Goal: Transaction & Acquisition: Obtain resource

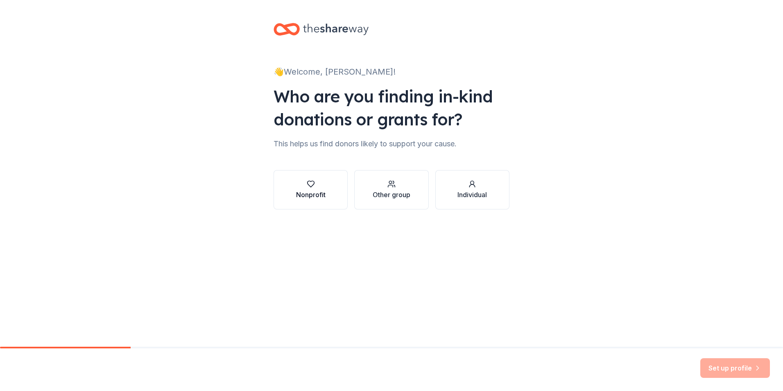
click at [304, 192] on div "Nonprofit" at bounding box center [310, 195] width 29 height 10
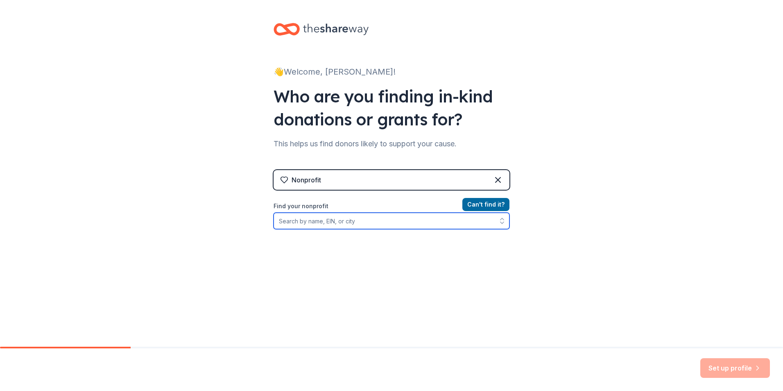
click at [334, 217] on input "Find your nonprofit" at bounding box center [391, 220] width 236 height 16
type input "Nashville Symphony"
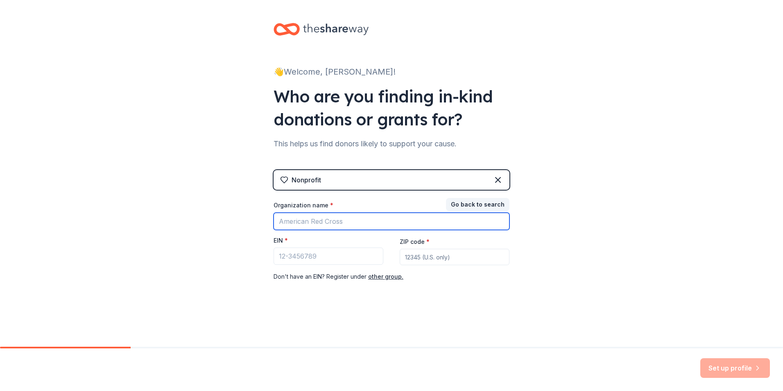
click at [392, 219] on input "Organization name *" at bounding box center [391, 220] width 236 height 17
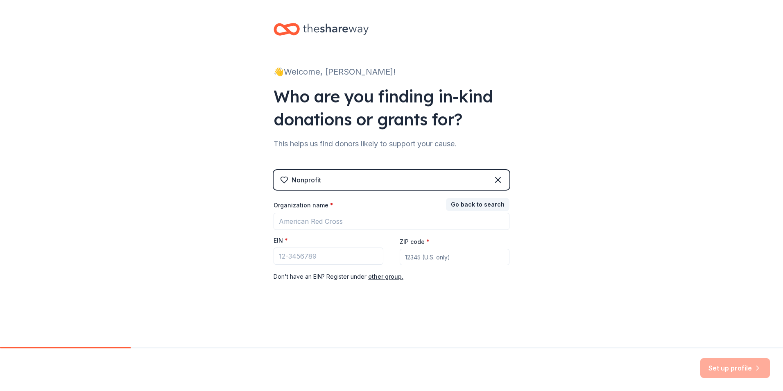
click at [384, 193] on div "Nonprofit Go back to search Organization name * EIN * ZIP code * Don ' t have a…" at bounding box center [391, 234] width 236 height 128
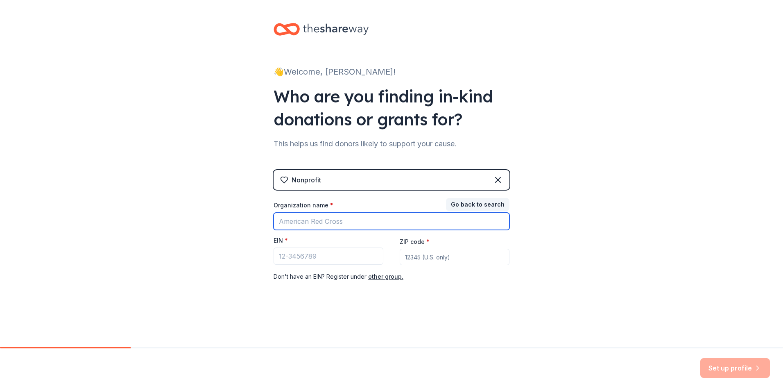
click at [319, 216] on input "Organization name *" at bounding box center [391, 220] width 236 height 17
type input "Saint [PERSON_NAME] Ministries, Inc."
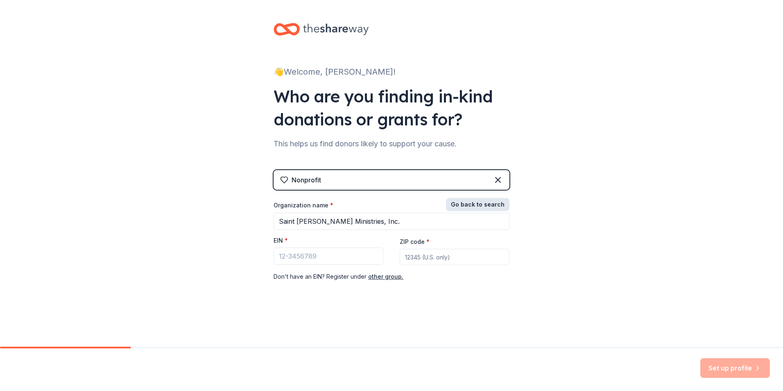
click at [484, 202] on button "Go back to search" at bounding box center [477, 204] width 63 height 13
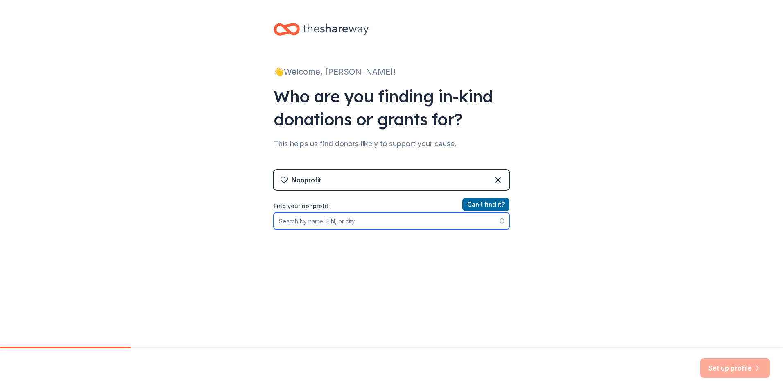
click at [432, 219] on input "Find your nonprofit" at bounding box center [391, 220] width 236 height 16
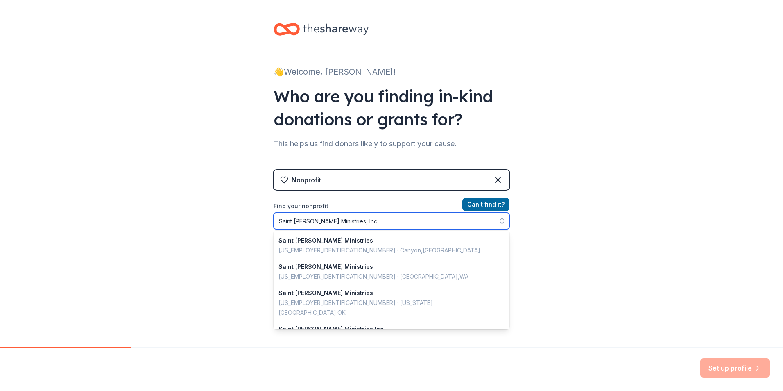
type input "Saint [PERSON_NAME] Ministries, Inc."
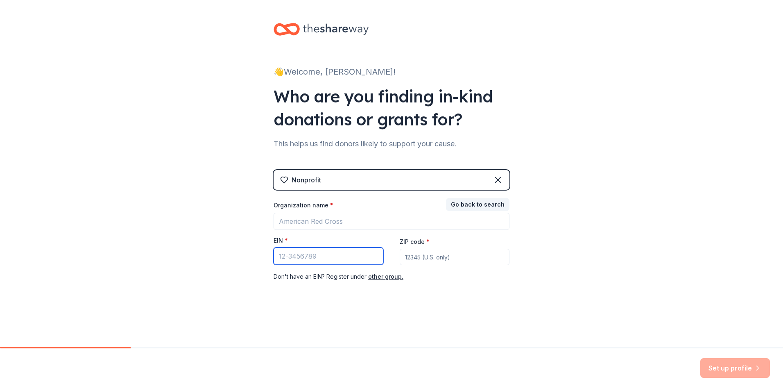
click at [318, 253] on input "EIN *" at bounding box center [328, 255] width 110 height 17
type input "[US_EMPLOYER_IDENTIFICATION_NUMBER]"
click at [477, 204] on button "Go back to search" at bounding box center [477, 204] width 63 height 13
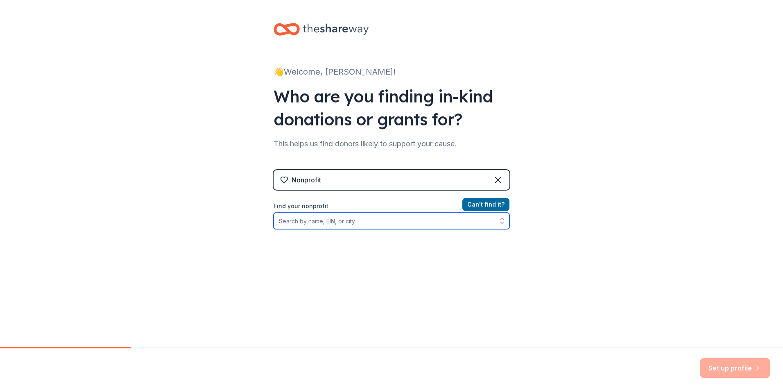
click at [374, 217] on input "Find your nonprofit" at bounding box center [391, 220] width 236 height 16
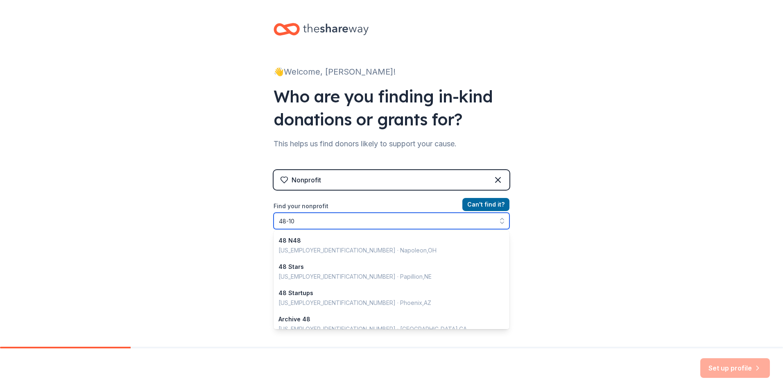
type input "48-103"
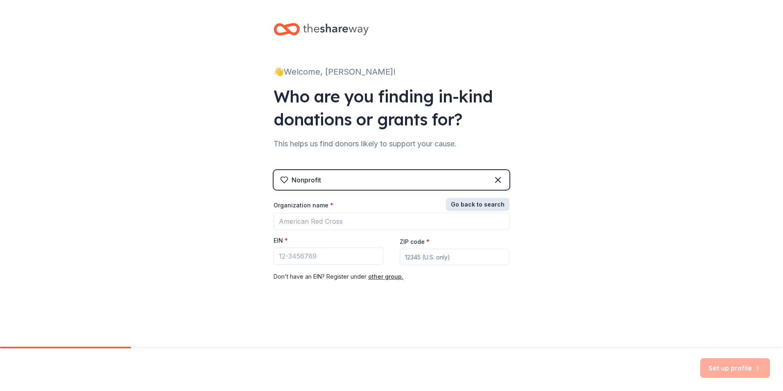
click at [498, 205] on button "Go back to search" at bounding box center [477, 204] width 63 height 13
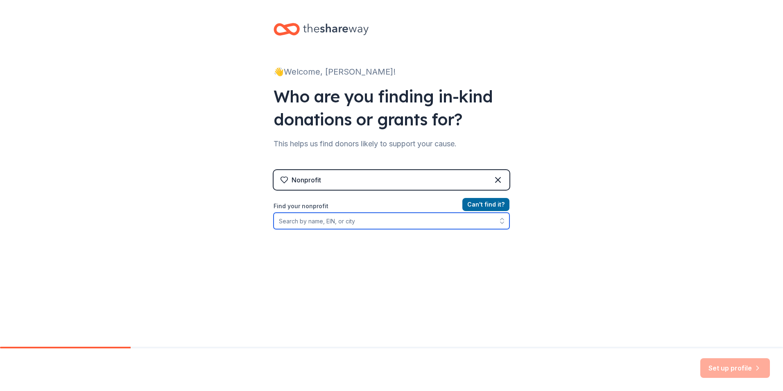
click at [379, 218] on input "Find your nonprofit" at bounding box center [391, 220] width 236 height 16
type input "[US_EMPLOYER_IDENTIFICATION_NUMBER]"
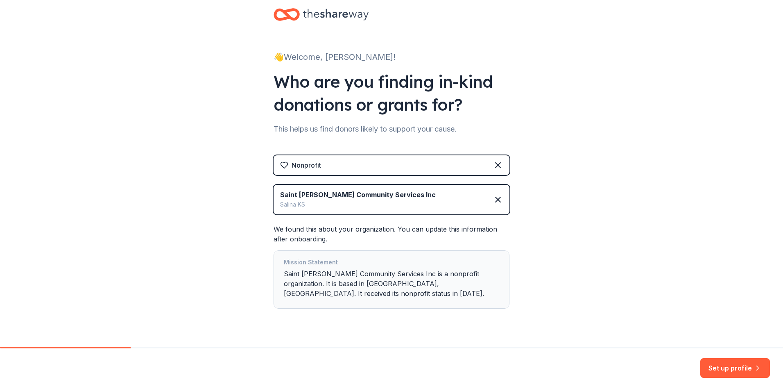
scroll to position [23, 0]
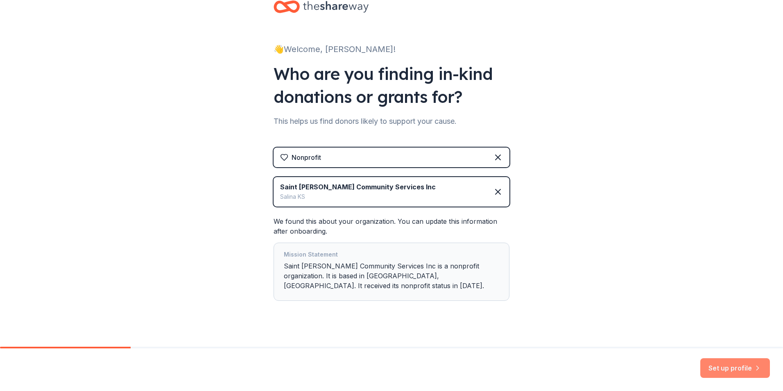
click at [736, 362] on button "Set up profile" at bounding box center [735, 368] width 70 height 20
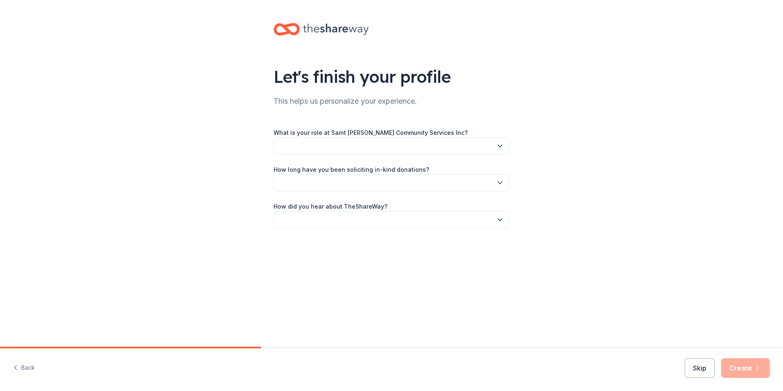
click at [499, 141] on button "button" at bounding box center [391, 145] width 236 height 17
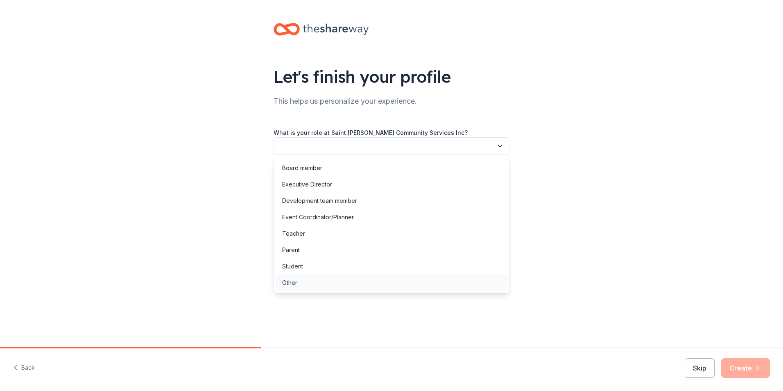
click at [294, 284] on div "Other" at bounding box center [289, 283] width 15 height 10
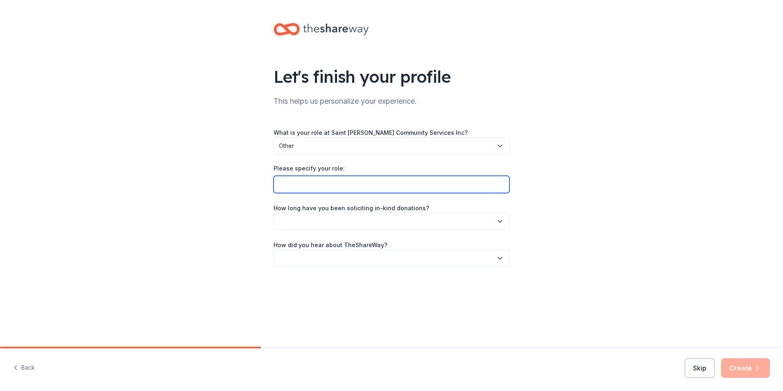
click at [502, 184] on input "Please specify your role:" at bounding box center [391, 184] width 236 height 17
type input "Grant Manager"
click at [495, 221] on button "button" at bounding box center [391, 220] width 236 height 17
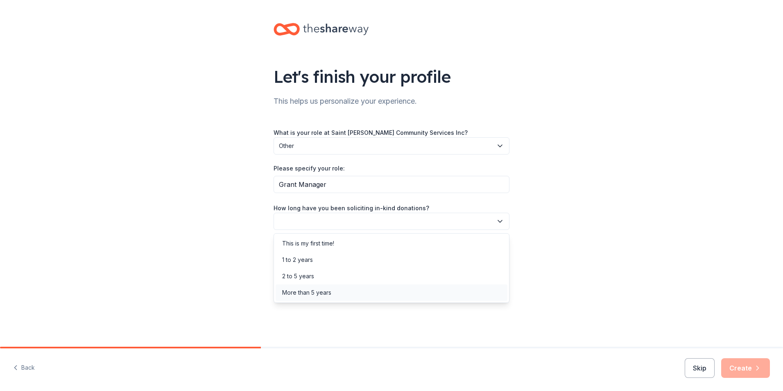
click at [323, 295] on div "More than 5 years" at bounding box center [306, 292] width 49 height 10
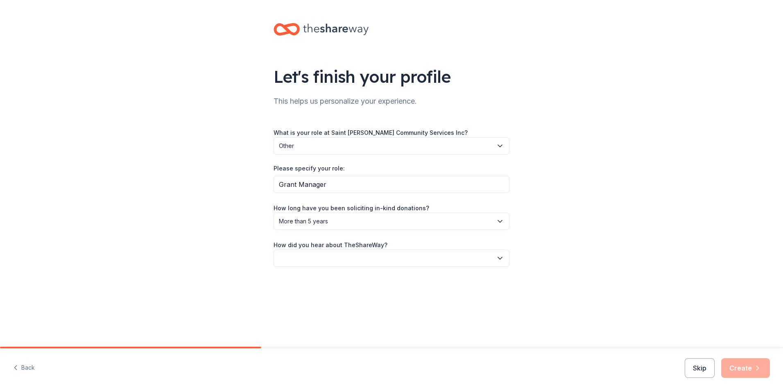
click at [502, 260] on icon "button" at bounding box center [500, 258] width 8 height 8
click at [292, 348] on div "Other" at bounding box center [289, 346] width 15 height 10
click at [505, 253] on button "Other" at bounding box center [391, 257] width 236 height 17
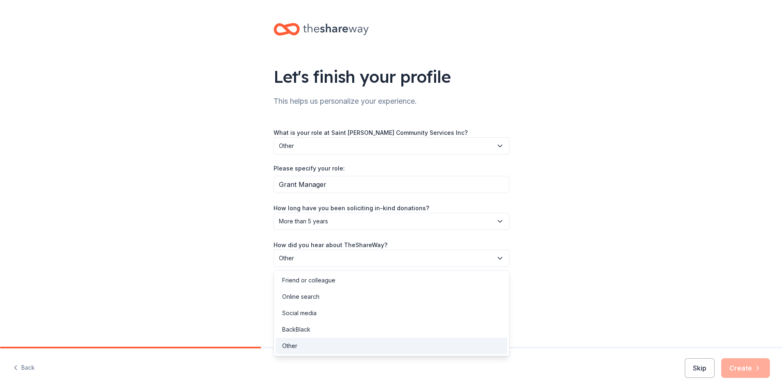
click at [381, 255] on span "Other" at bounding box center [386, 258] width 214 height 10
click at [506, 257] on button "Other" at bounding box center [391, 257] width 236 height 17
click at [309, 278] on div "Friend or colleague" at bounding box center [308, 280] width 53 height 10
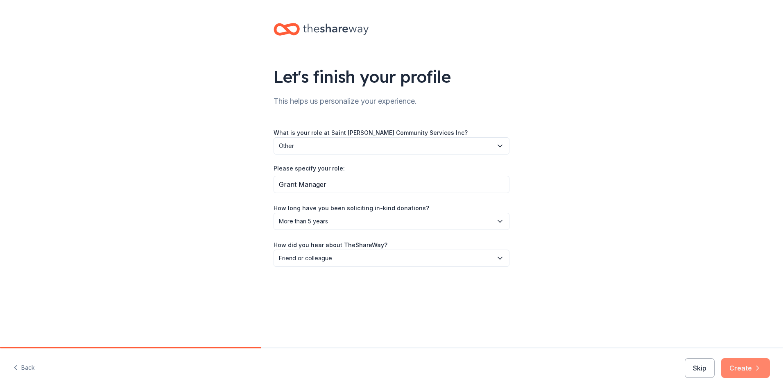
click at [748, 366] on button "Create" at bounding box center [745, 368] width 49 height 20
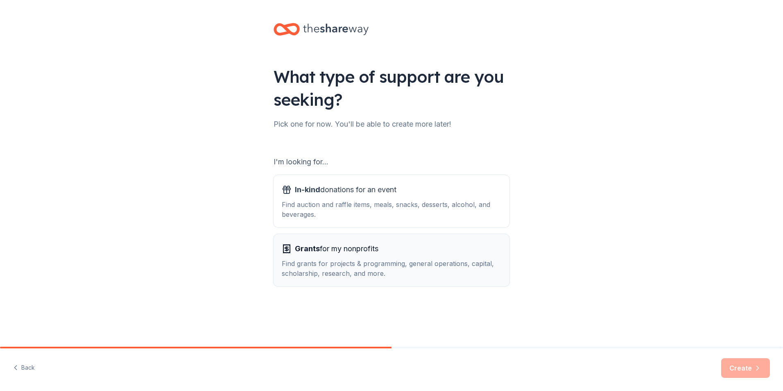
click at [347, 254] on span "Grants for my nonprofits" at bounding box center [337, 248] width 84 height 13
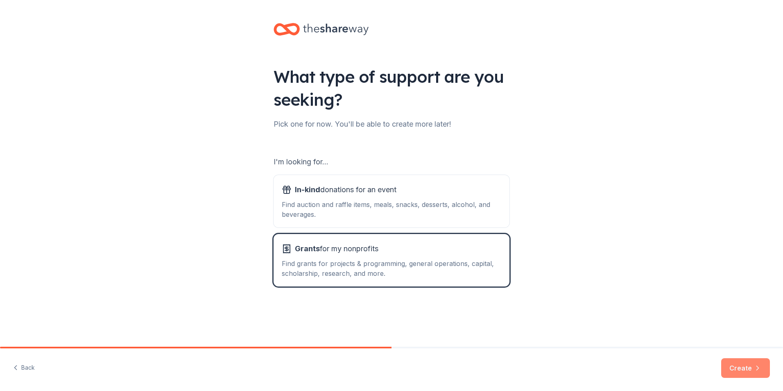
click at [751, 370] on button "Create" at bounding box center [745, 368] width 49 height 20
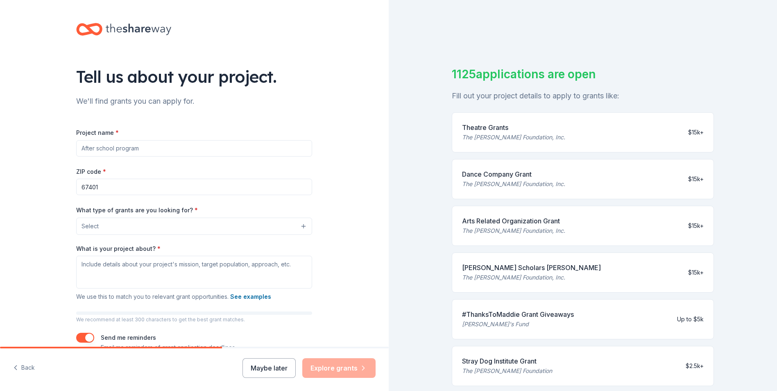
click at [253, 146] on input "Project name *" at bounding box center [194, 148] width 236 height 16
click at [189, 149] on input "Project name *" at bounding box center [194, 148] width 236 height 16
paste input "[PERSON_NAME] Therapeutic Playground"
click at [298, 225] on button "Select" at bounding box center [196, 225] width 236 height 17
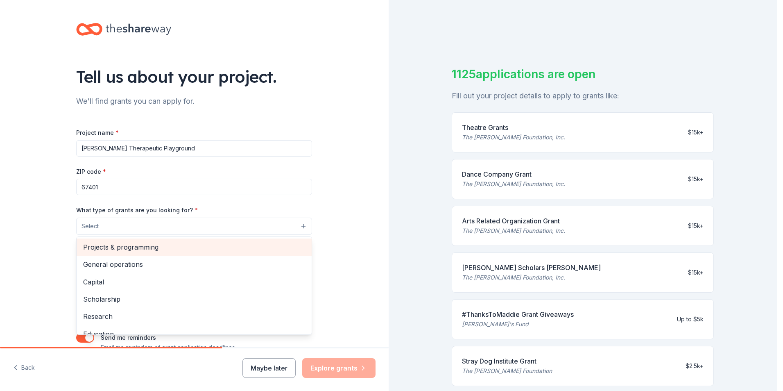
click at [143, 247] on span "Projects & programming" at bounding box center [194, 247] width 222 height 11
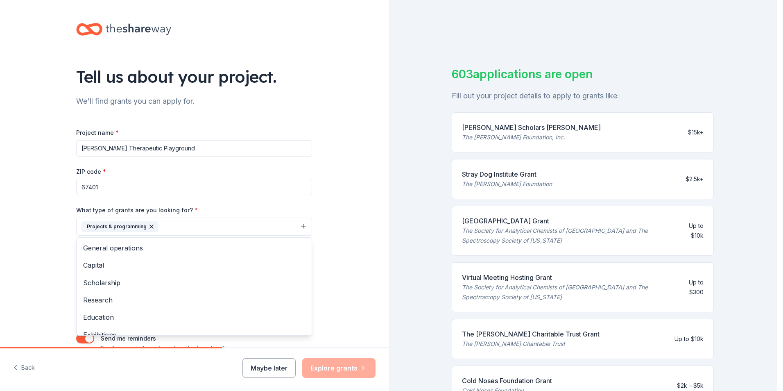
click at [341, 214] on div "Tell us about your project. We'll find grants you can apply for. Project name *…" at bounding box center [194, 196] width 389 height 392
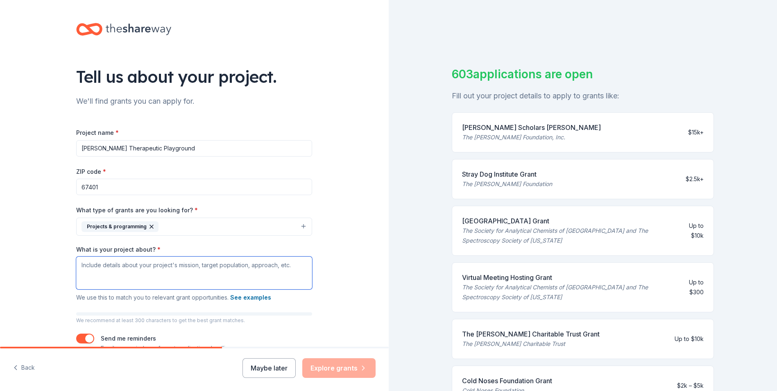
click at [268, 265] on textarea "What is your project about? *" at bounding box center [194, 272] width 236 height 33
drag, startPoint x: 288, startPoint y: 267, endPoint x: 121, endPoint y: 273, distance: 167.2
click at [122, 273] on textarea "What is your project about? *" at bounding box center [194, 272] width 236 height 33
drag, startPoint x: 192, startPoint y: 149, endPoint x: 66, endPoint y: 152, distance: 125.7
click at [66, 152] on div "Tell us about your project. We'll find grants you can apply for. Project name *…" at bounding box center [194, 196] width 262 height 392
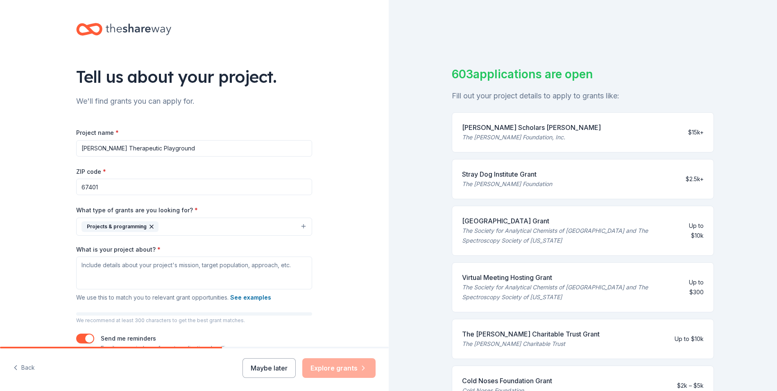
paste input "Therapeutic Recreational Playgrounds for [US_STATE] Children/Youth in Psychiatr…"
type input "Therapeutic Recreational Playgrounds for [US_STATE] Children/Youth in Psychiatr…"
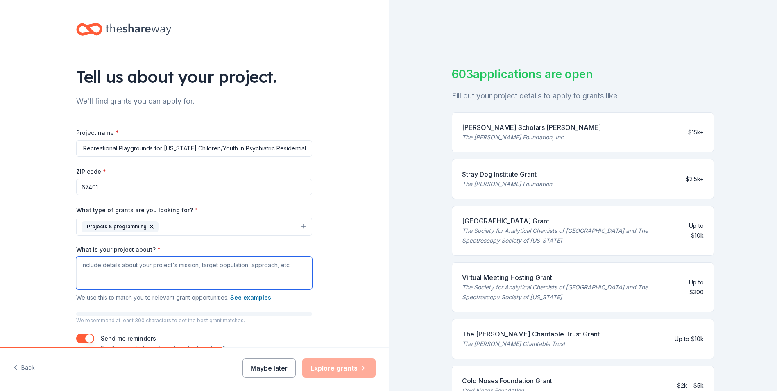
click at [124, 275] on textarea "What is your project about? *" at bounding box center [194, 272] width 236 height 33
click at [246, 261] on textarea "What is your project about? *" at bounding box center [194, 272] width 236 height 33
click at [239, 264] on textarea "What is your project about? *" at bounding box center [194, 272] width 236 height 33
paste textarea "Lor ipsumdo si am consec adipisc-elitsedd eiusmodtempo incid utlabore etd magna…"
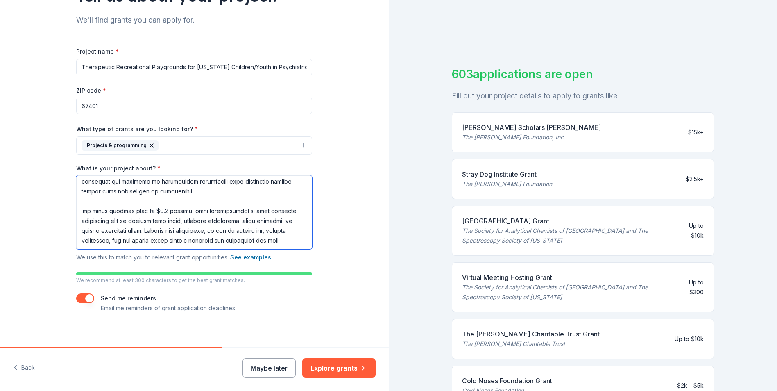
scroll to position [82, 0]
type textarea "Lor ipsumdo si am consec adipisc-elitsedd eiusmodtempo incid utlabore etd magna…"
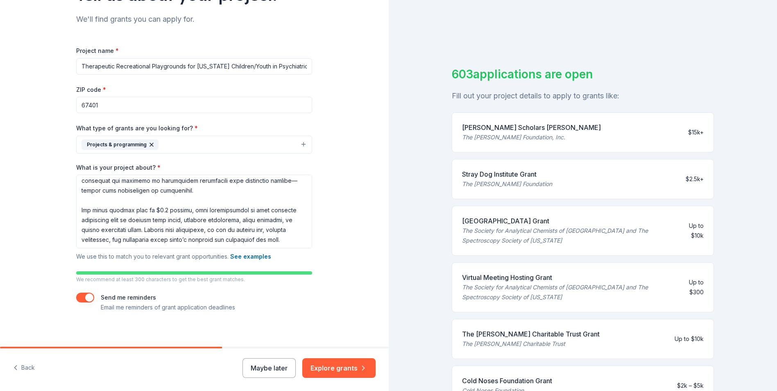
click at [264, 291] on div "Project name * Therapeutic Recreational Playgrounds for [US_STATE] Children/You…" at bounding box center [194, 178] width 236 height 267
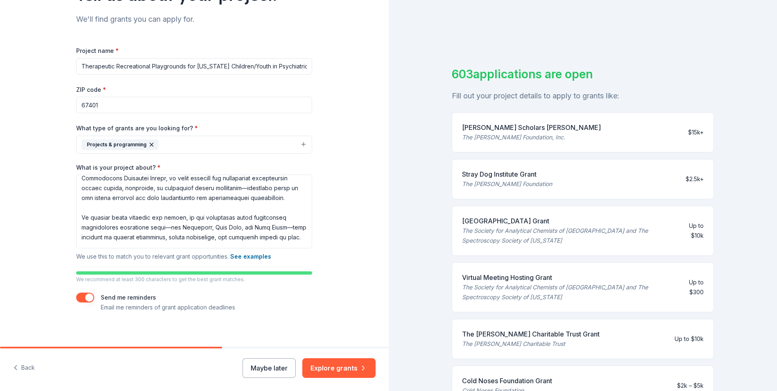
scroll to position [0, 0]
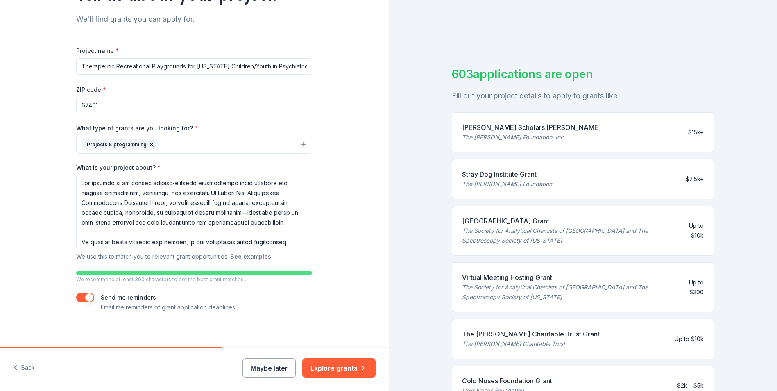
click at [255, 255] on button "See examples" at bounding box center [250, 256] width 41 height 10
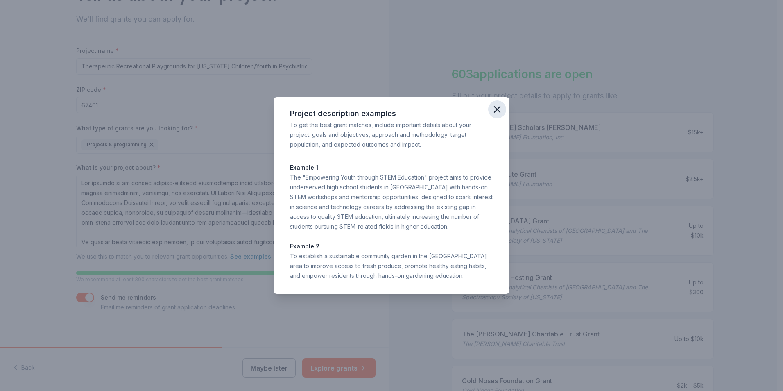
click at [499, 104] on icon "button" at bounding box center [496, 109] width 11 height 11
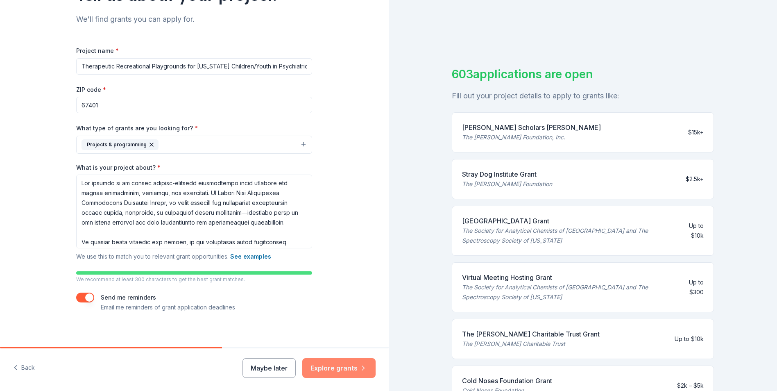
click at [340, 366] on button "Explore grants" at bounding box center [338, 368] width 73 height 20
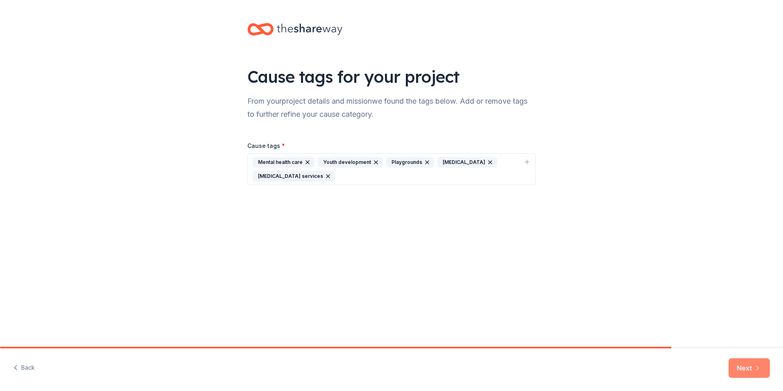
click at [746, 364] on button "Next" at bounding box center [748, 368] width 41 height 20
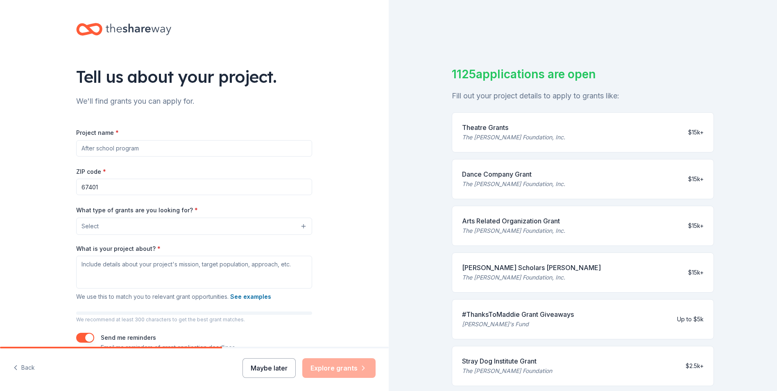
click at [260, 366] on button "Maybe later" at bounding box center [268, 368] width 53 height 20
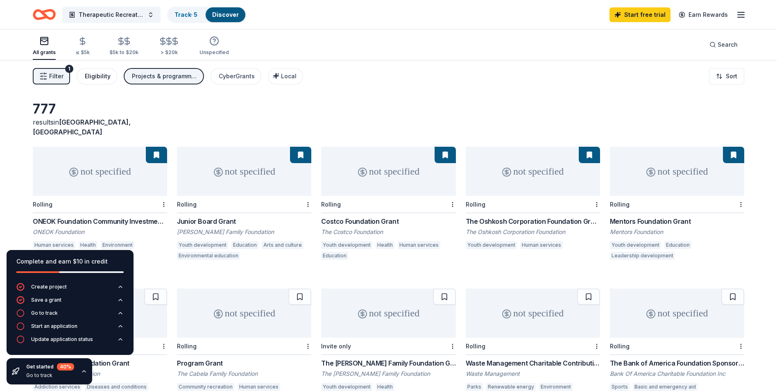
click at [100, 77] on div "Eligibility" at bounding box center [98, 76] width 26 height 10
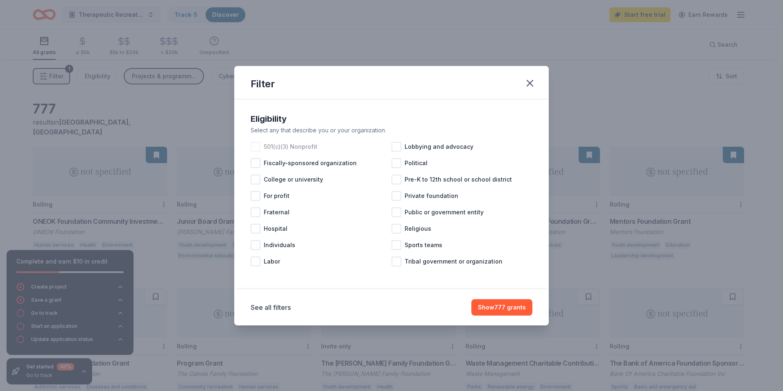
click at [256, 145] on div at bounding box center [256, 147] width 10 height 10
click at [396, 230] on div at bounding box center [396, 229] width 10 height 10
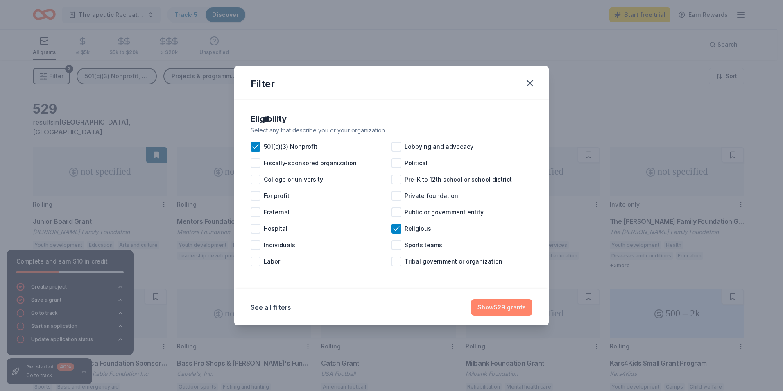
click at [498, 307] on button "Show 529 grants" at bounding box center [501, 307] width 61 height 16
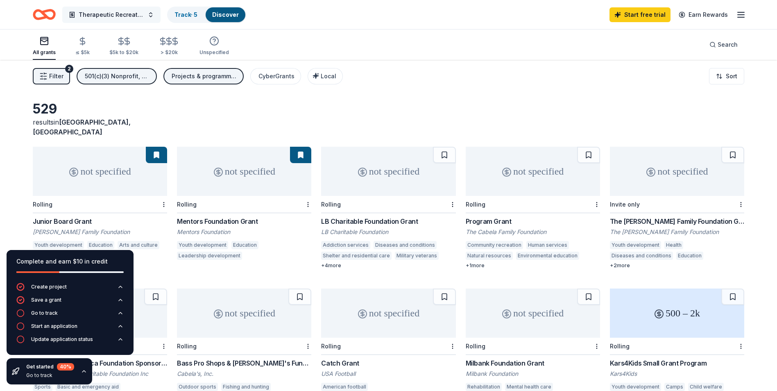
click at [124, 14] on span "Therapeutic Recreational Playgrounds for [US_STATE] Children/Youth in Psychiatr…" at bounding box center [112, 15] width 66 height 10
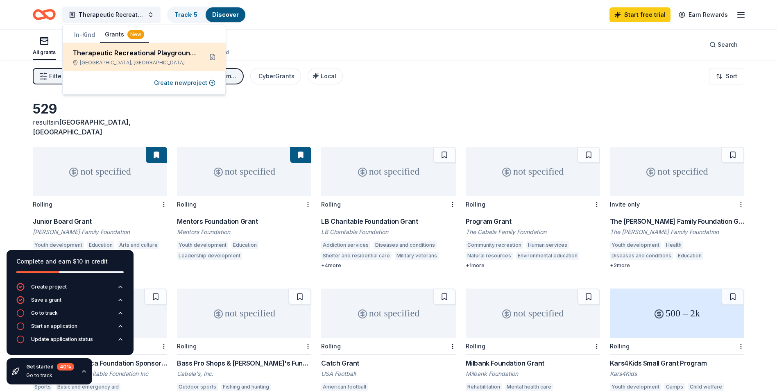
click at [118, 51] on div "Therapeutic Recreational Playgrounds for [US_STATE] Children/Youth in Psychiatr…" at bounding box center [134, 53] width 124 height 10
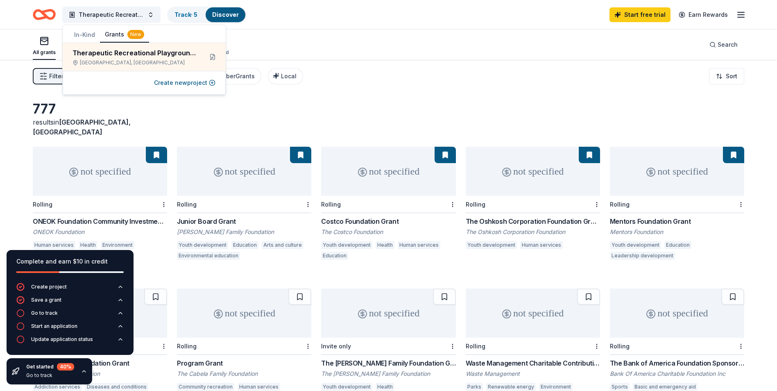
click at [739, 15] on line "button" at bounding box center [740, 15] width 7 height 0
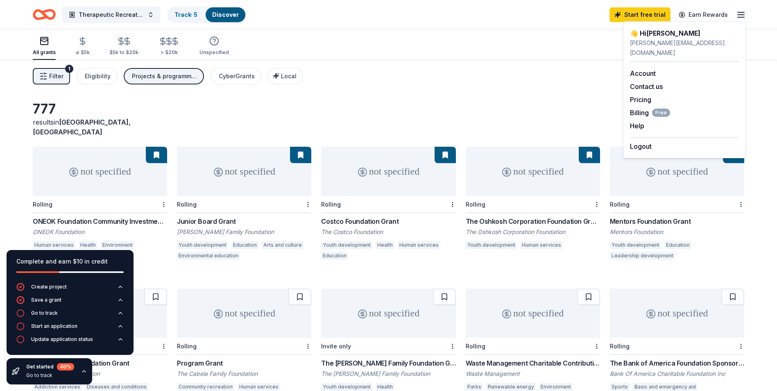
click at [667, 42] on div "[PERSON_NAME][EMAIL_ADDRESS][DOMAIN_NAME]" at bounding box center [684, 48] width 109 height 20
click at [637, 34] on div "👋 Hi [PERSON_NAME]" at bounding box center [684, 33] width 109 height 10
click at [637, 121] on button "Help" at bounding box center [637, 126] width 14 height 10
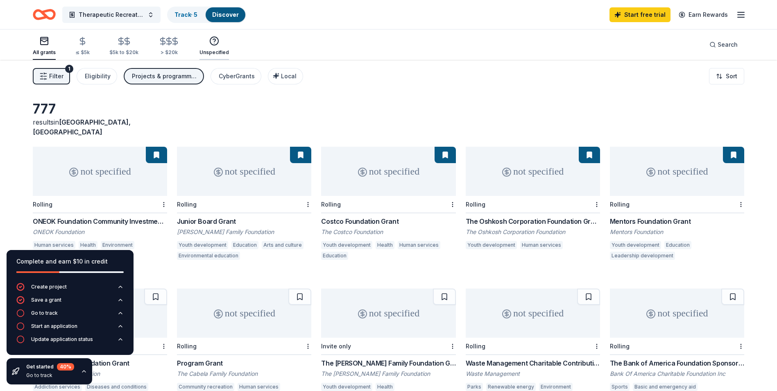
click at [209, 45] on icon "button" at bounding box center [214, 41] width 10 height 10
click at [122, 14] on span "Therapeutic Recreational Playgrounds for [US_STATE] Children/Youth in Psychiatr…" at bounding box center [112, 15] width 66 height 10
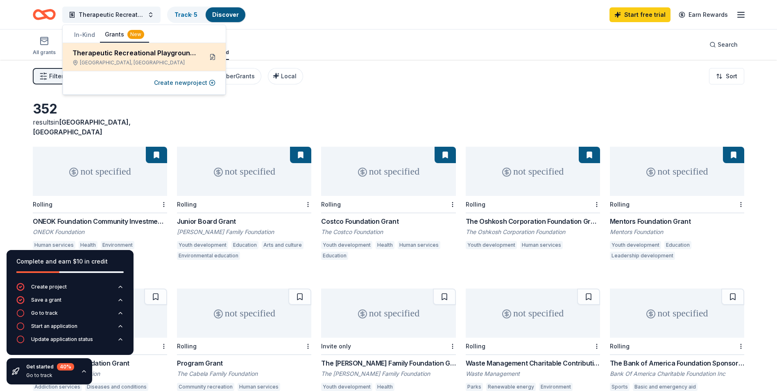
click at [211, 58] on button at bounding box center [212, 56] width 13 height 13
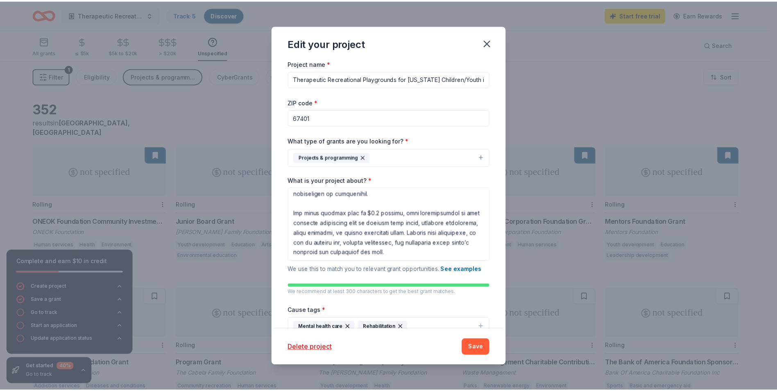
scroll to position [63, 0]
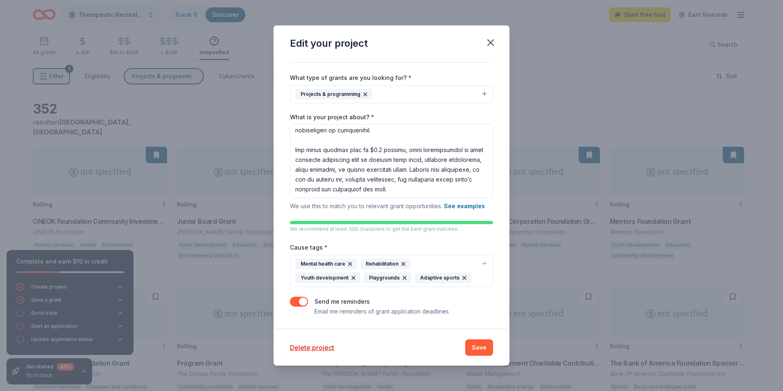
click at [337, 300] on label "Send me reminders" at bounding box center [341, 301] width 55 height 7
click at [336, 310] on p "Email me reminders of grant application deadlines" at bounding box center [381, 311] width 134 height 10
click at [474, 351] on button "Save" at bounding box center [479, 347] width 28 height 16
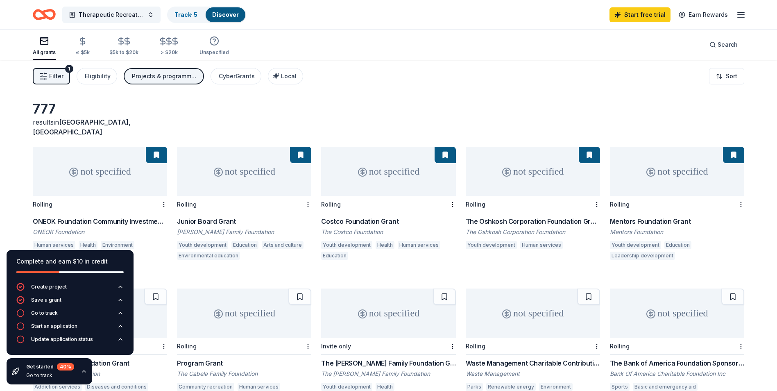
click at [740, 10] on icon "button" at bounding box center [741, 15] width 10 height 10
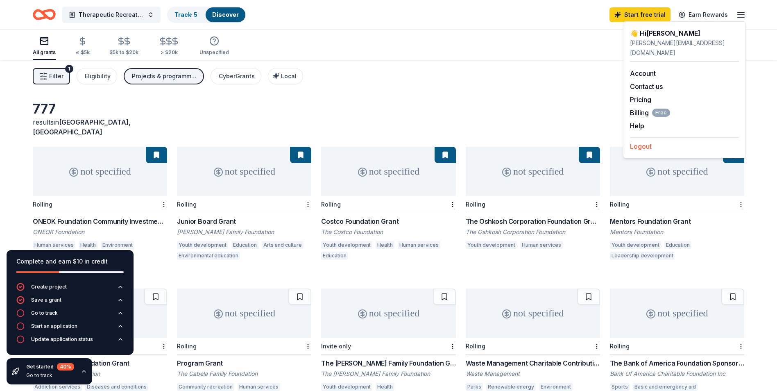
click at [639, 141] on button "Logout" at bounding box center [641, 146] width 22 height 10
